Goal: Navigation & Orientation: Understand site structure

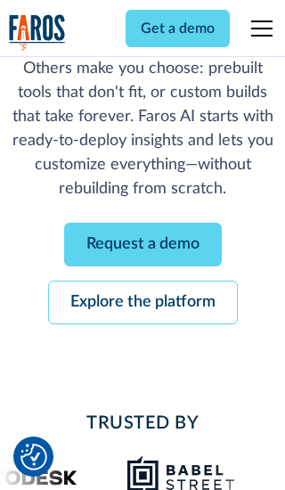
click at [142, 244] on link "Request a demo" at bounding box center [143, 245] width 158 height 44
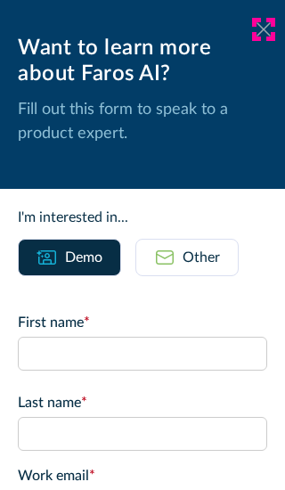
click at [264, 29] on icon at bounding box center [263, 28] width 14 height 13
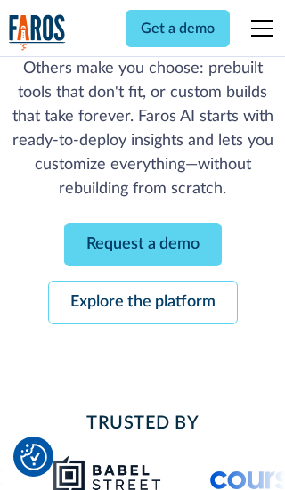
scroll to position [272, 0]
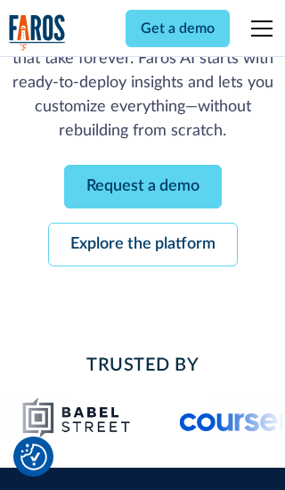
click at [142, 244] on link "Explore the platform" at bounding box center [143, 245] width 190 height 44
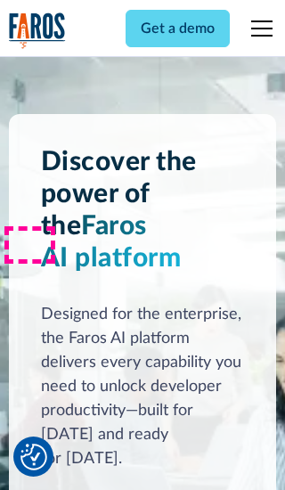
scroll to position [13374, 0]
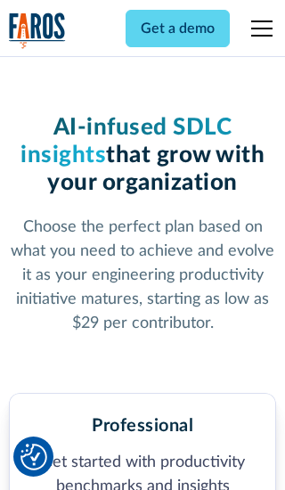
scroll to position [2759, 0]
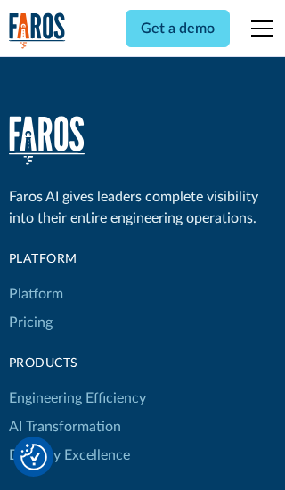
click at [35, 280] on link "Platform" at bounding box center [36, 294] width 54 height 28
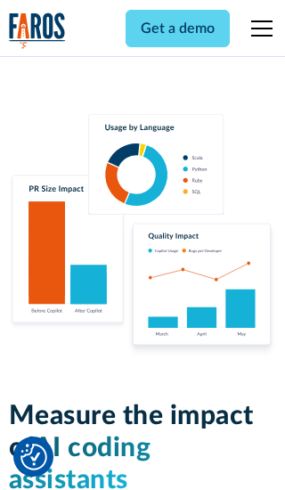
scroll to position [11007, 0]
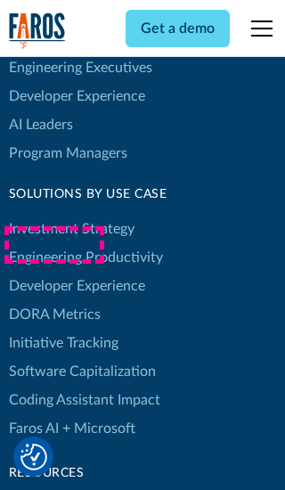
click at [53, 300] on link "DORA Metrics" at bounding box center [55, 314] width 92 height 28
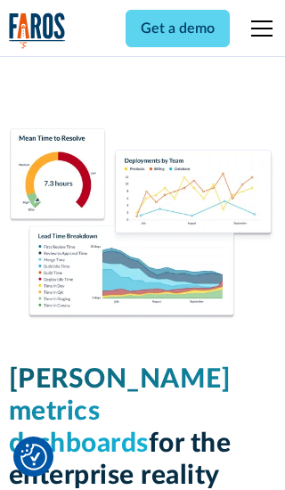
scroll to position [7796, 0]
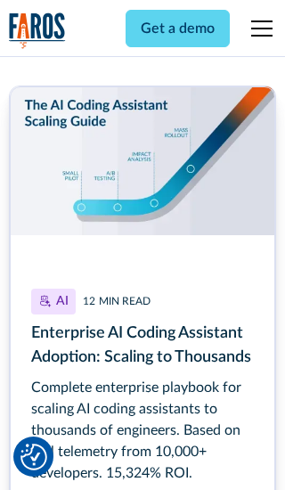
scroll to position [7989, 0]
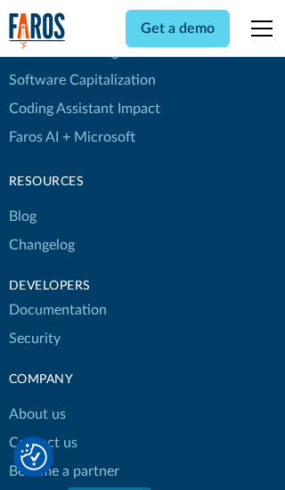
click at [41, 245] on link "Changelog" at bounding box center [42, 245] width 66 height 28
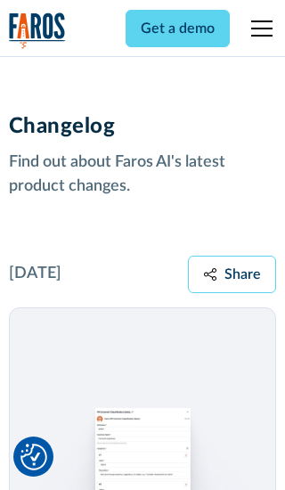
scroll to position [21478, 0]
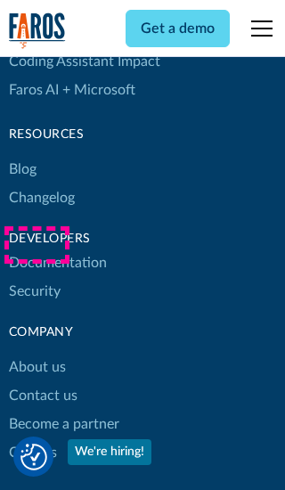
click at [37, 353] on link "About us" at bounding box center [37, 367] width 57 height 28
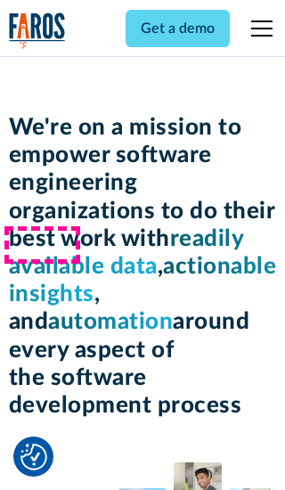
scroll to position [6140, 0]
